Goal: Task Accomplishment & Management: Manage account settings

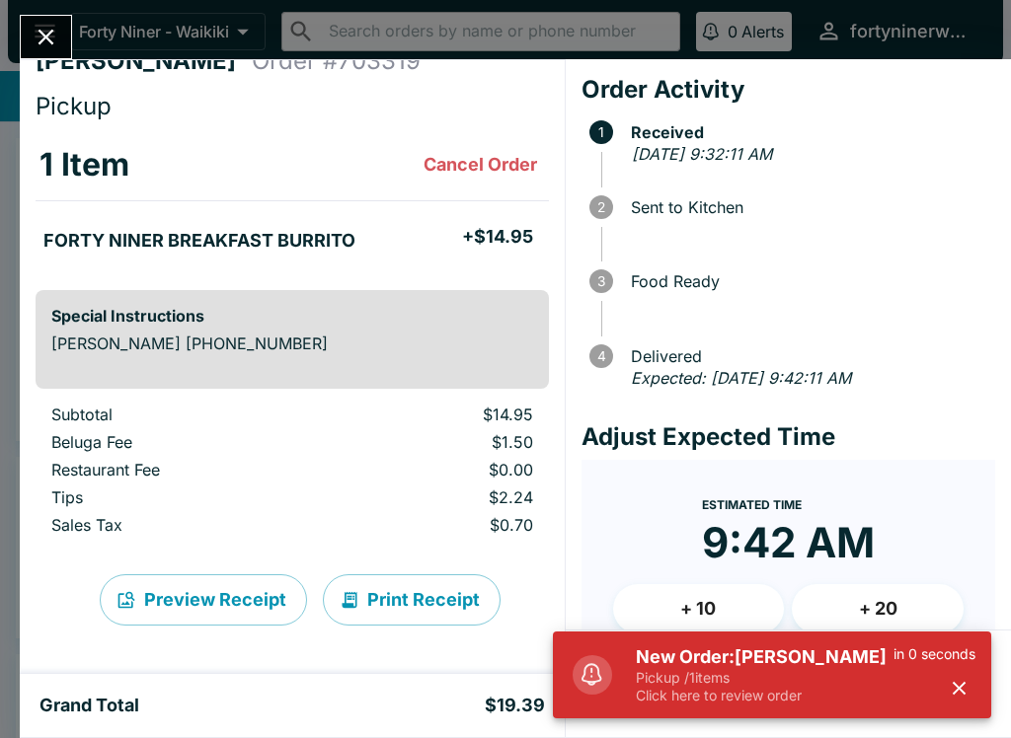
scroll to position [30, 0]
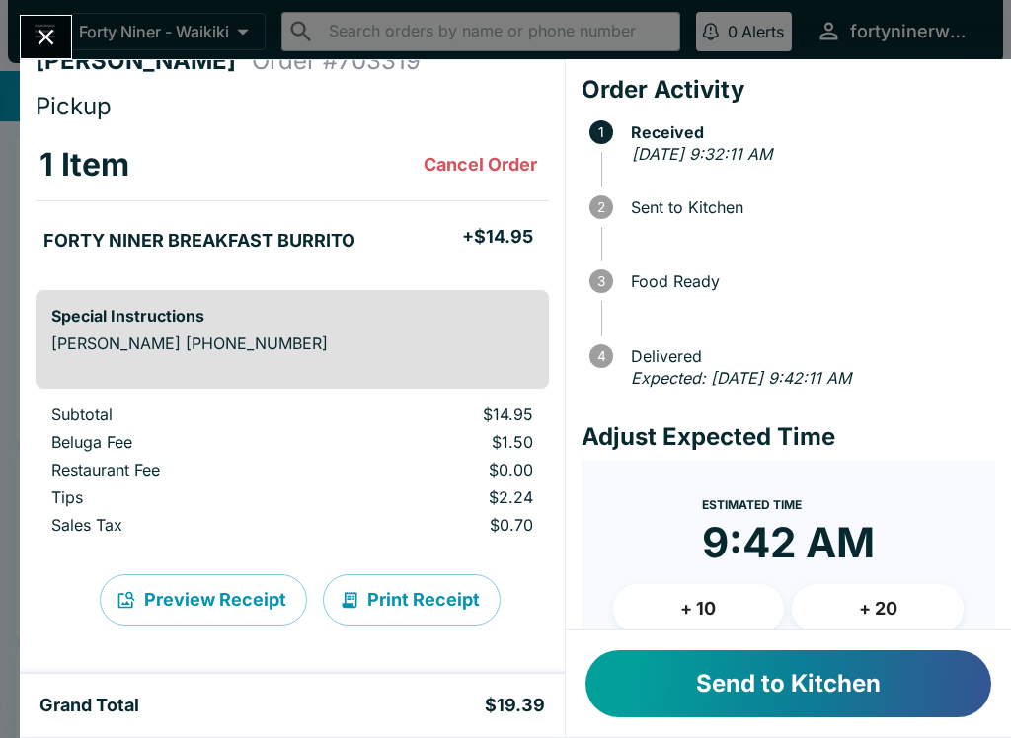
click at [917, 683] on button "Send to Kitchen" at bounding box center [788, 684] width 406 height 67
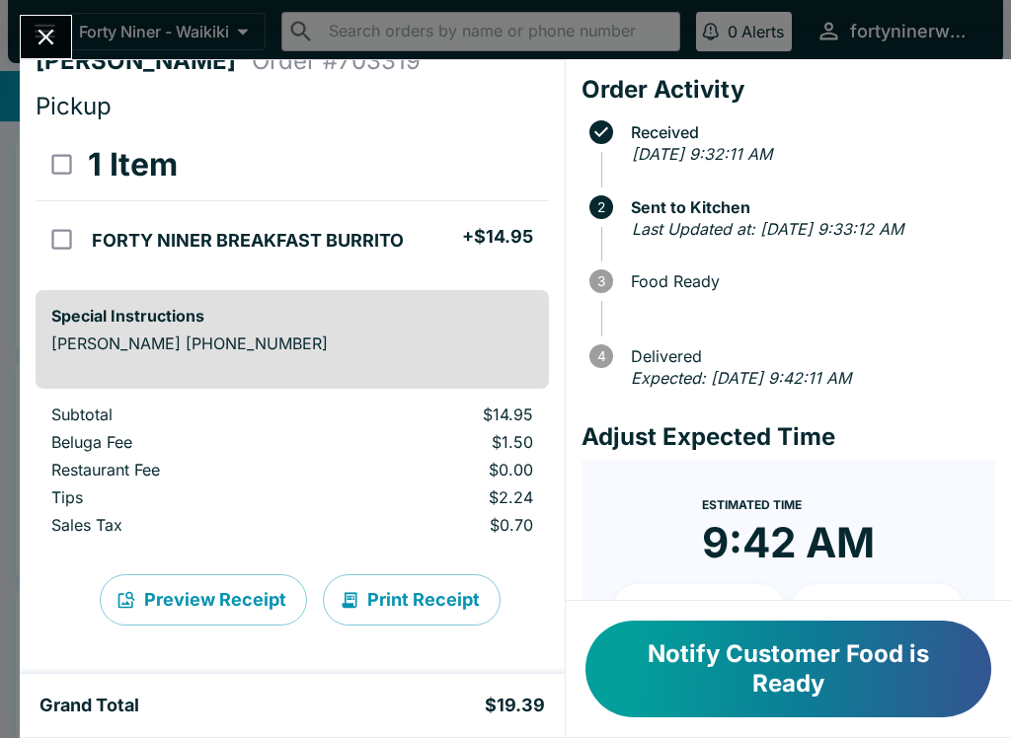
click at [54, 36] on icon "Close" at bounding box center [46, 37] width 27 height 27
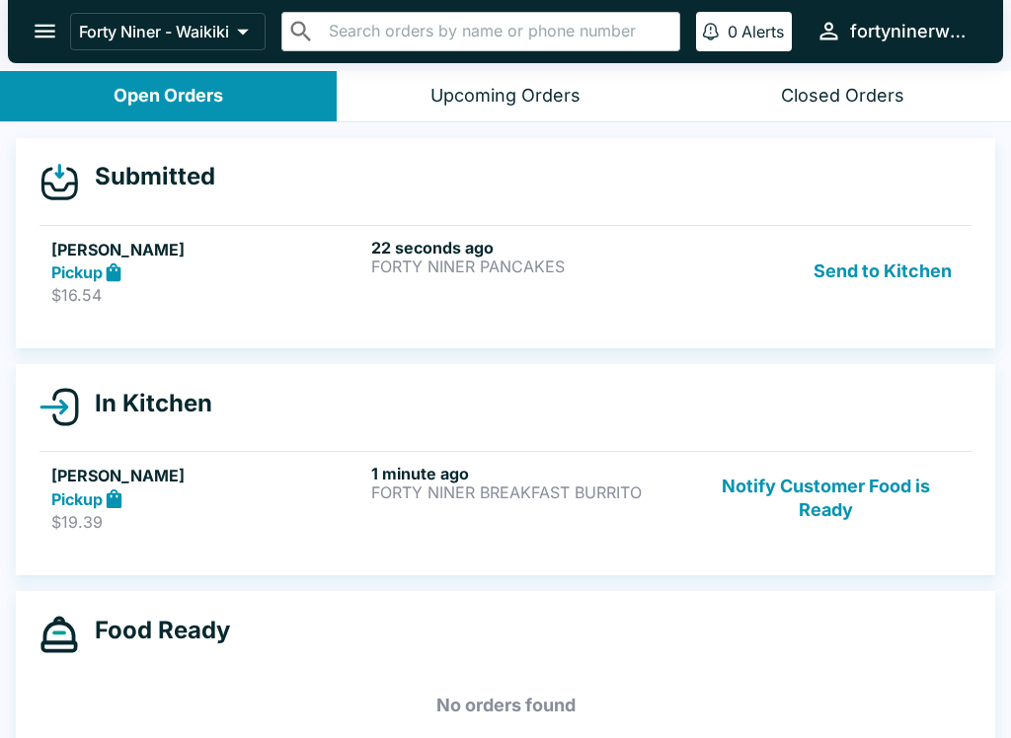
scroll to position [0, 0]
click at [242, 276] on div "Pickup" at bounding box center [207, 273] width 312 height 23
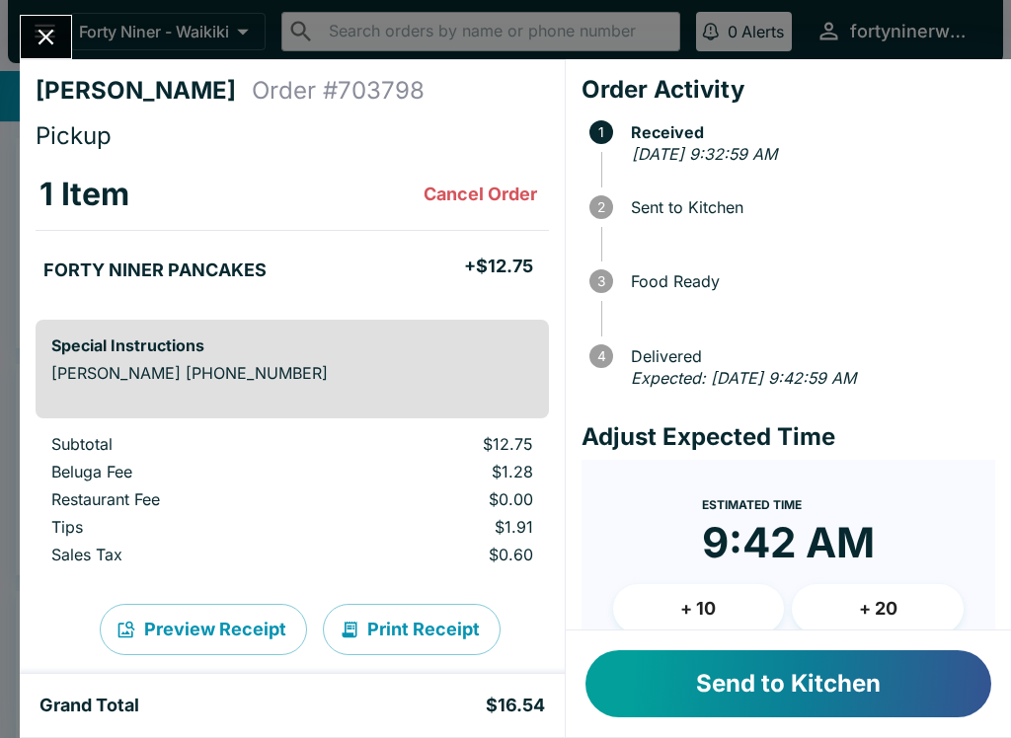
click at [884, 687] on button "Send to Kitchen" at bounding box center [788, 684] width 406 height 67
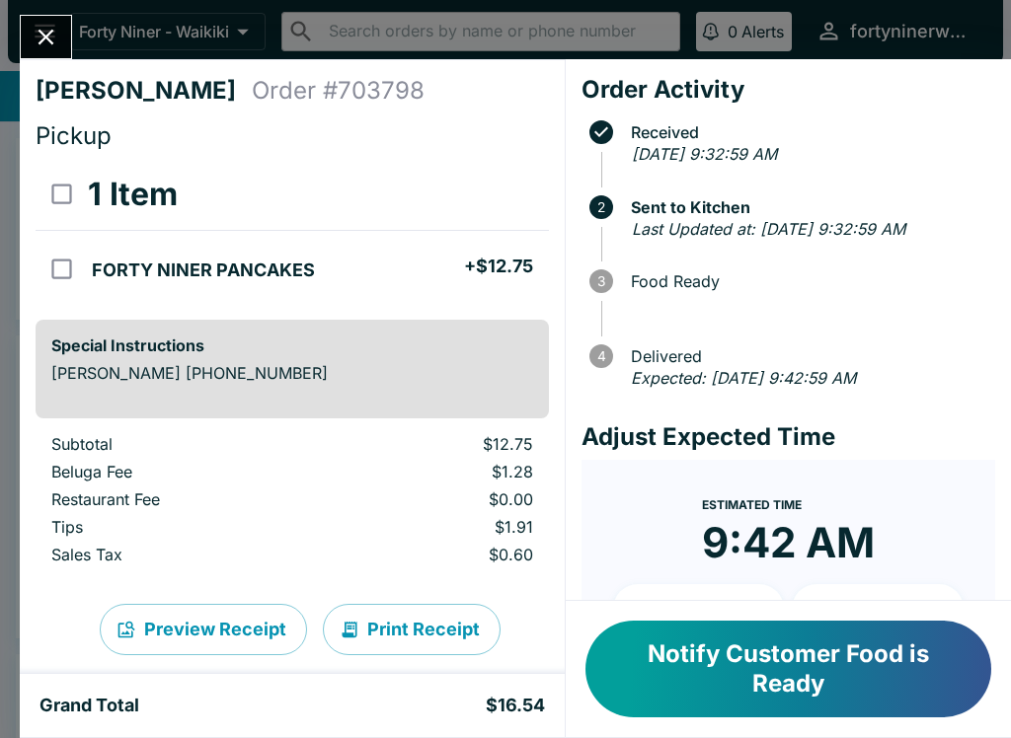
click at [44, 47] on icon "Close" at bounding box center [46, 37] width 27 height 27
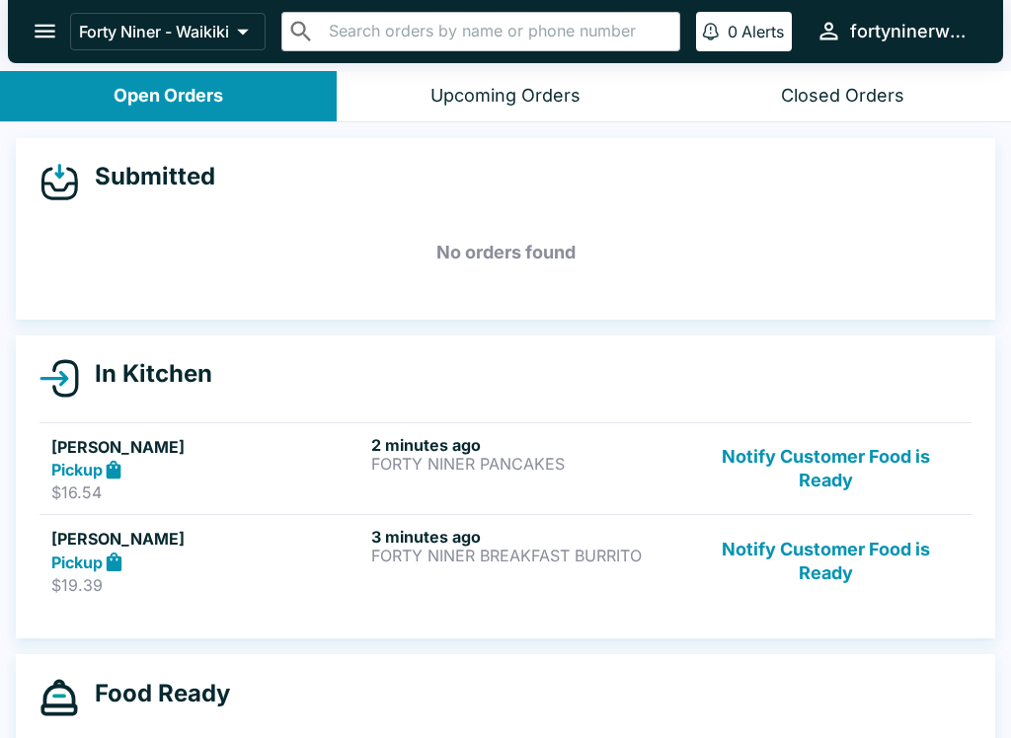
click at [180, 466] on div "Pickup" at bounding box center [207, 470] width 312 height 23
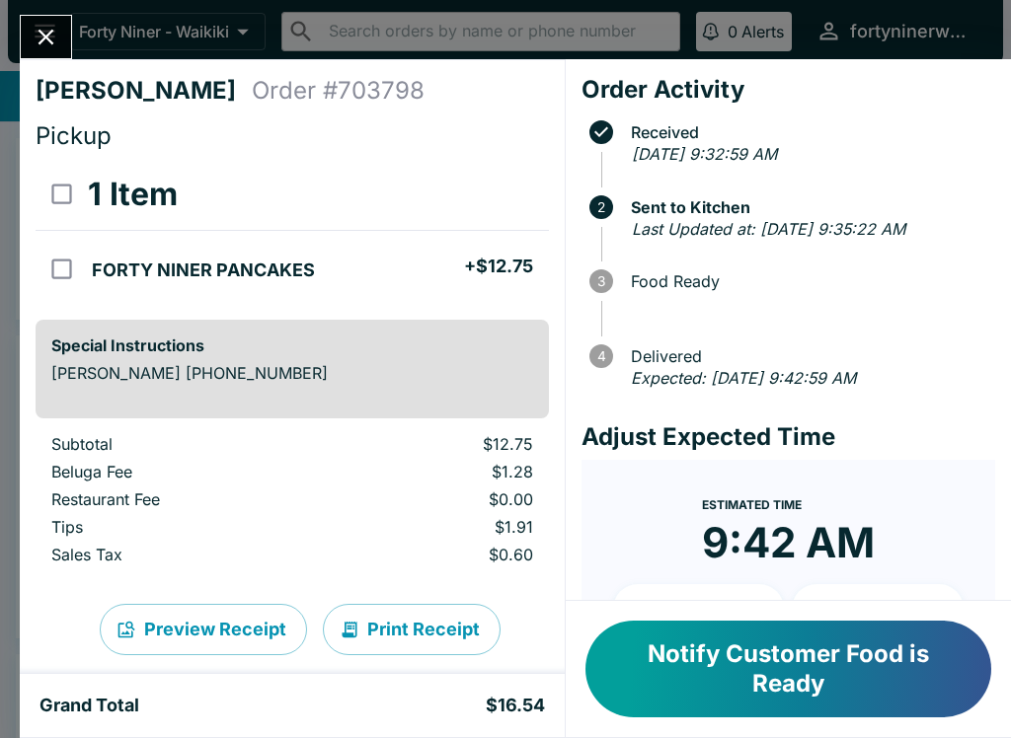
click at [896, 681] on button "Notify Customer Food is Ready" at bounding box center [788, 669] width 406 height 97
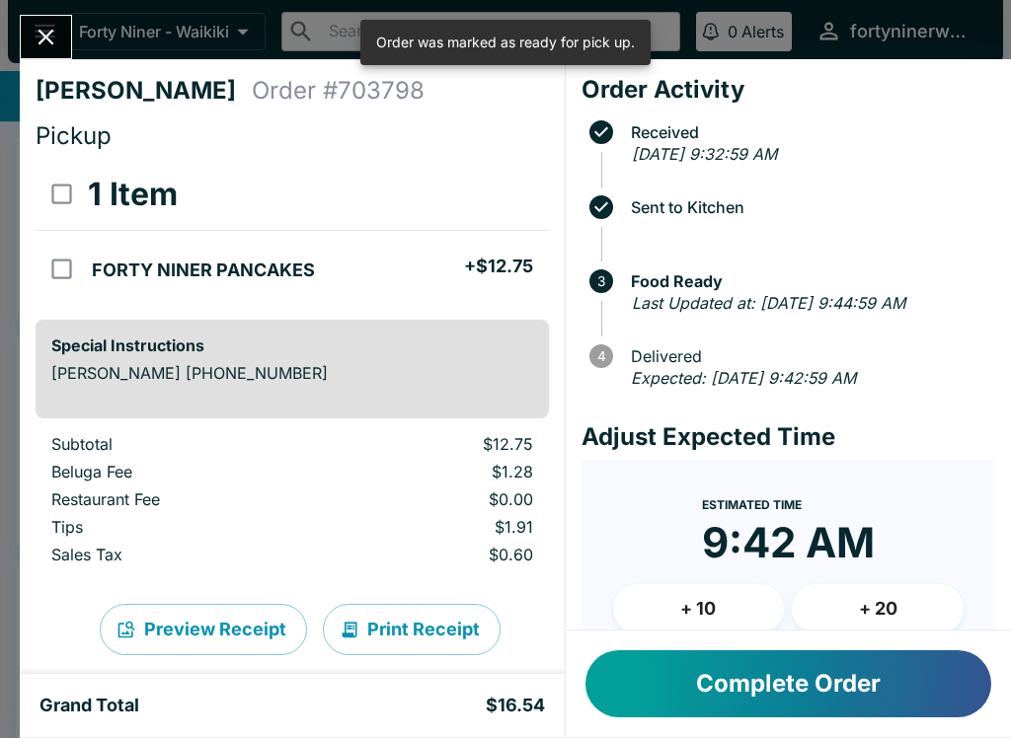
click at [42, 43] on icon "Close" at bounding box center [46, 37] width 27 height 27
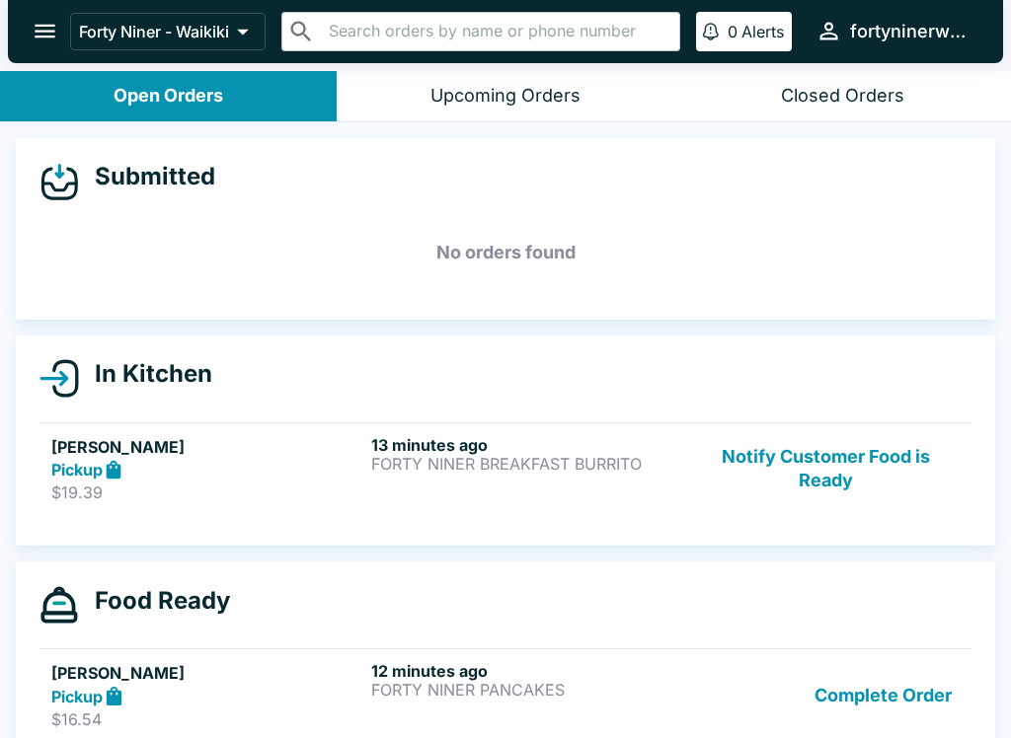
click at [815, 477] on button "Notify Customer Food is Ready" at bounding box center [826, 469] width 268 height 68
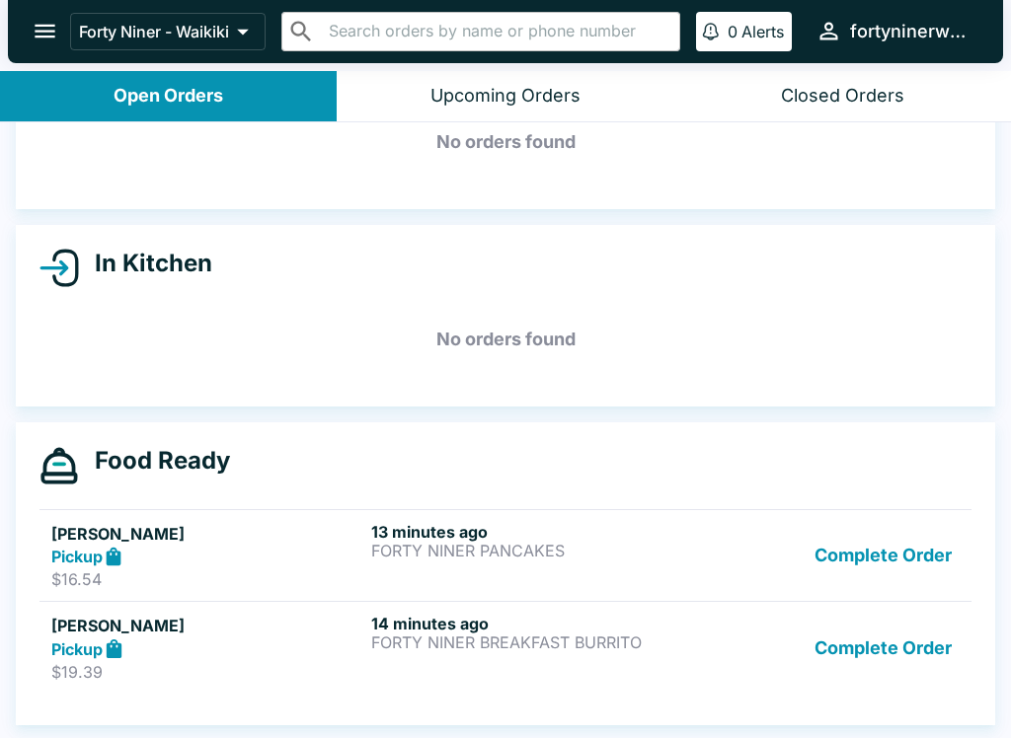
scroll to position [111, 0]
click at [919, 650] on button "Complete Order" at bounding box center [883, 648] width 153 height 68
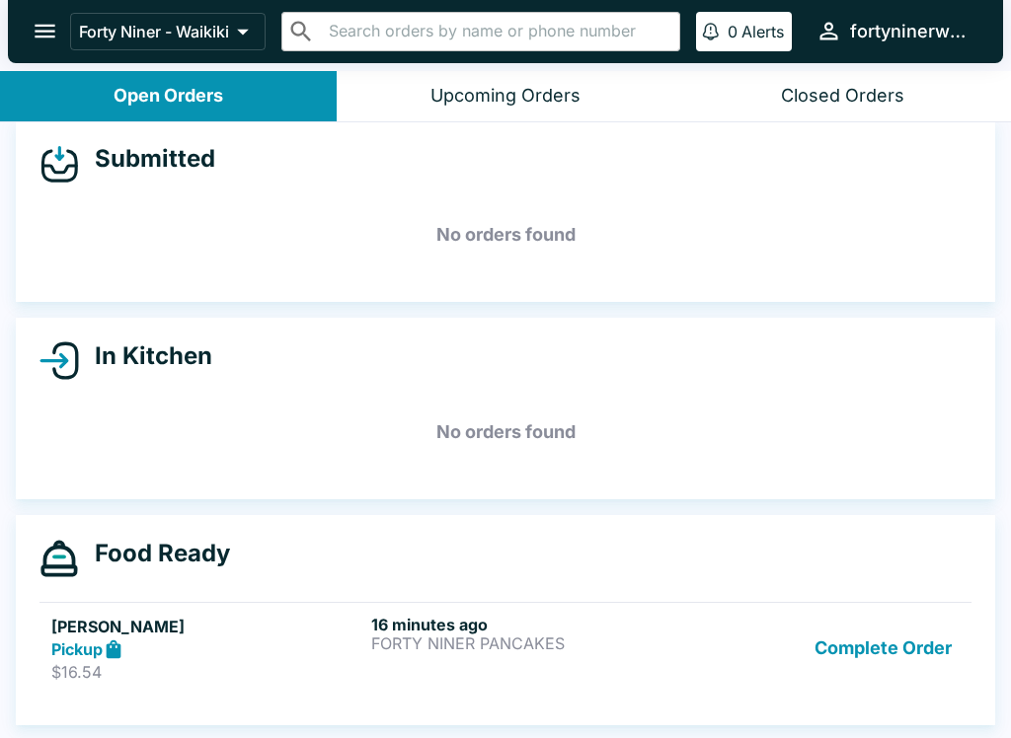
scroll to position [18, 0]
click at [917, 659] on button "Complete Order" at bounding box center [883, 649] width 153 height 68
